Goal: Task Accomplishment & Management: Use online tool/utility

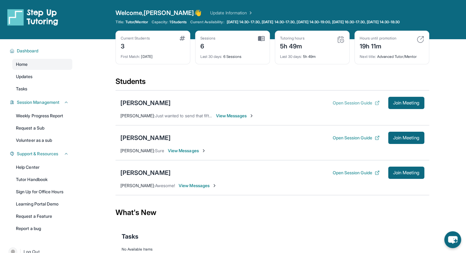
click at [346, 106] on button "Open Session Guide" at bounding box center [355, 103] width 47 height 6
click at [153, 142] on div "[PERSON_NAME]" at bounding box center [145, 138] width 50 height 9
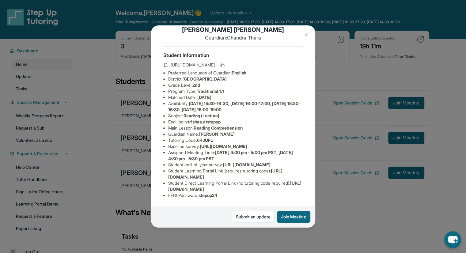
scroll to position [65, 0]
click at [303, 35] on button at bounding box center [306, 34] width 12 height 12
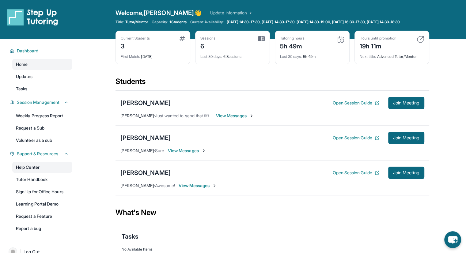
click at [42, 173] on link "Help Center" at bounding box center [42, 167] width 60 height 11
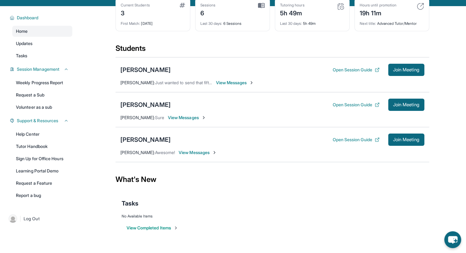
scroll to position [0, 0]
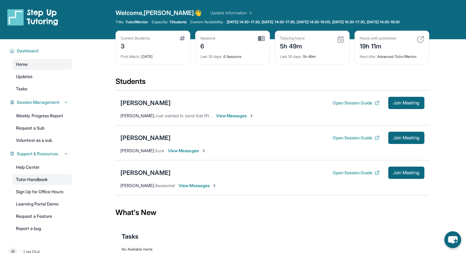
click at [28, 183] on link "Tutor Handbook" at bounding box center [42, 179] width 60 height 11
click at [408, 105] on span "Join Meeting" at bounding box center [406, 103] width 26 height 4
